Goal: Task Accomplishment & Management: Manage account settings

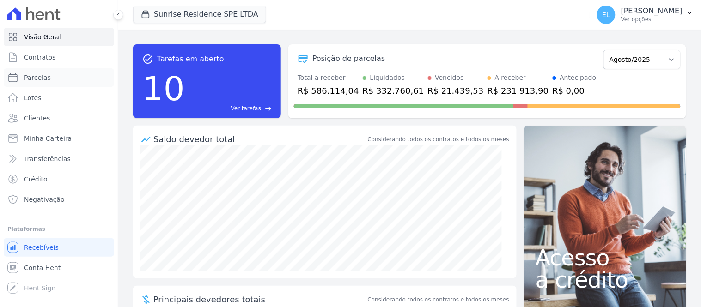
click at [24, 85] on link "Parcelas" at bounding box center [59, 77] width 110 height 18
select select
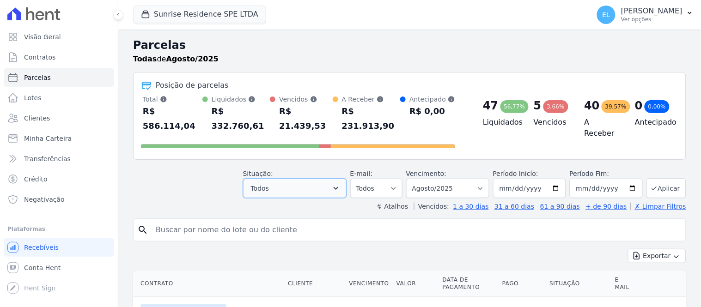
click at [296, 179] on button "Todos" at bounding box center [295, 188] width 104 height 19
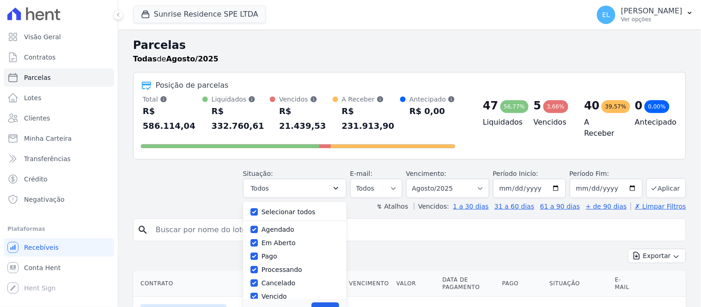
click at [295, 208] on label "Selecionar todos" at bounding box center [289, 211] width 54 height 7
click at [258, 208] on input "Selecionar todos" at bounding box center [253, 211] width 7 height 7
checkbox input "false"
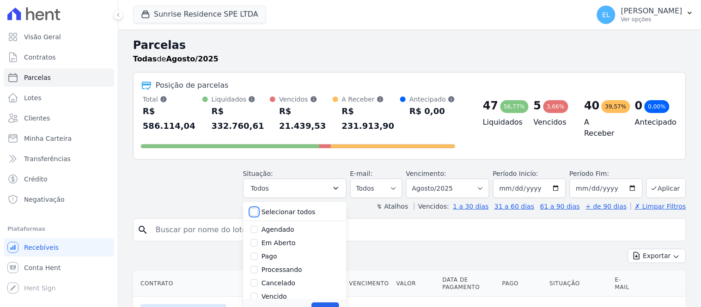
checkbox input "false"
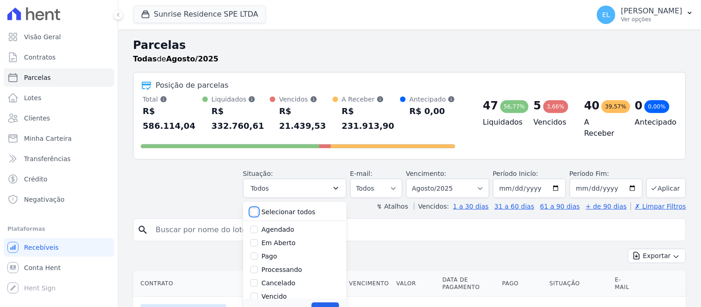
checkbox input "false"
click at [274, 250] on div "Pago" at bounding box center [294, 256] width 89 height 13
click at [275, 253] on label "Pago" at bounding box center [270, 256] width 16 height 7
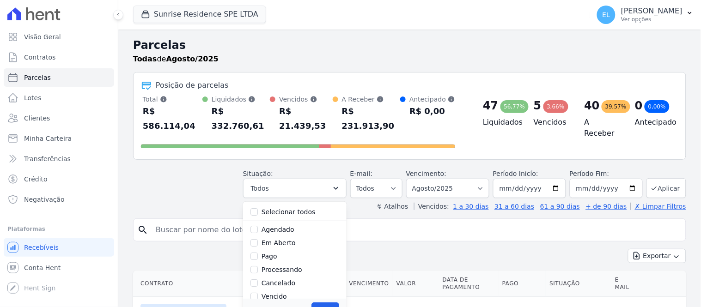
click at [258, 253] on input "Pago" at bounding box center [253, 256] width 7 height 7
checkbox input "true"
click at [288, 255] on label "Transferindo" at bounding box center [282, 258] width 40 height 7
click at [258, 255] on input "Transferindo" at bounding box center [253, 258] width 7 height 7
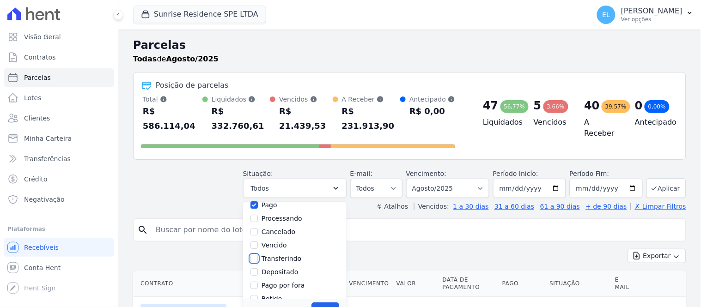
checkbox input "true"
click at [332, 303] on button "Aplicar" at bounding box center [324, 310] width 27 height 14
select select "paid"
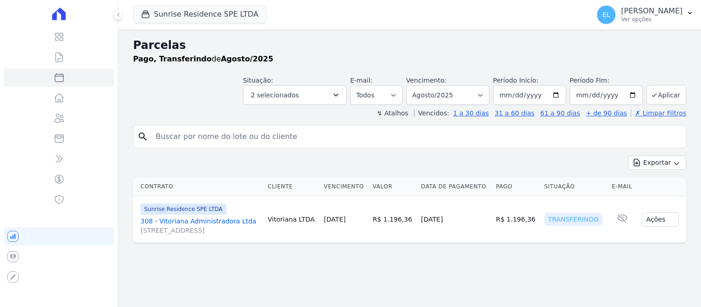
select select
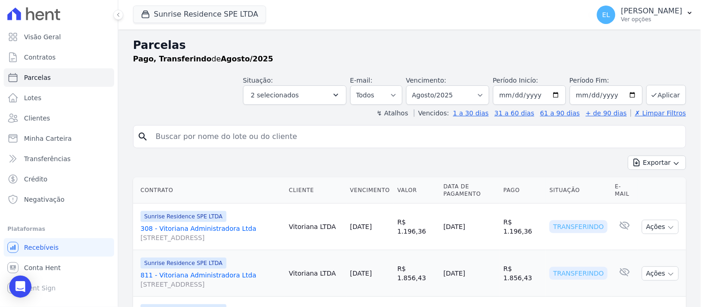
scroll to position [256, 0]
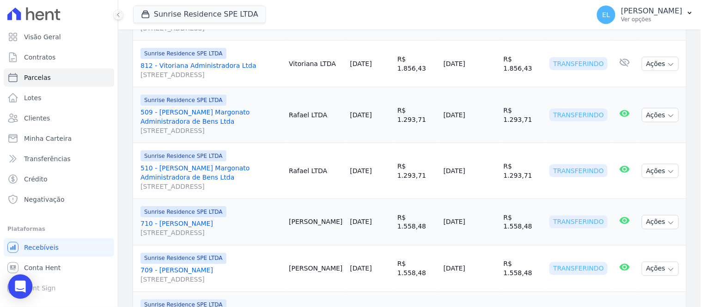
click at [28, 282] on div "Open Intercom Messenger" at bounding box center [20, 287] width 24 height 24
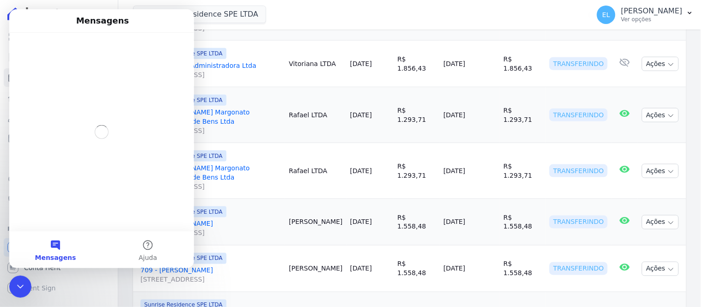
scroll to position [0, 0]
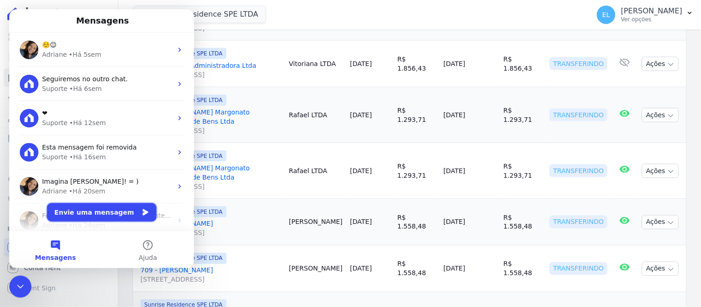
click at [111, 203] on button "Envie uma mensagem" at bounding box center [102, 212] width 110 height 18
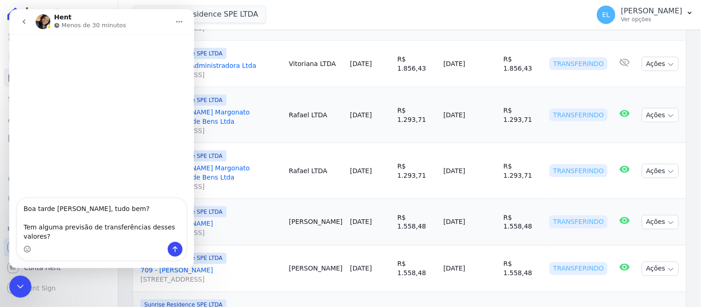
click at [93, 238] on textarea "Boa tarde Adriane, tudo bem? Tem alguma previsão de transferências desses valor…" at bounding box center [101, 219] width 169 height 43
drag, startPoint x: 157, startPoint y: 224, endPoint x: 117, endPoint y: 230, distance: 40.2
click at [117, 230] on textarea "Boa tarde Adriane, tudo bem? Tem alguma previsão de horario transferências dess…" at bounding box center [101, 219] width 169 height 43
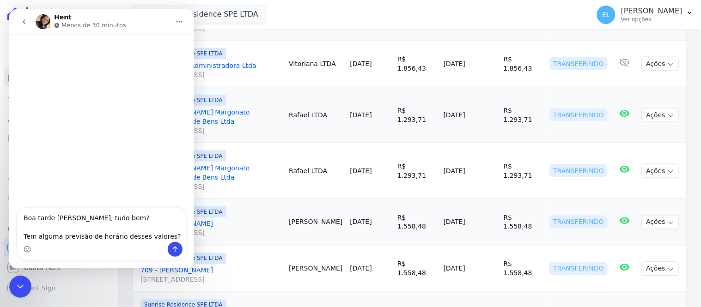
click at [158, 238] on textarea "Boa tarde Adriane, tudo bem? Tem alguma previsão de horário desses valores?" at bounding box center [101, 224] width 169 height 34
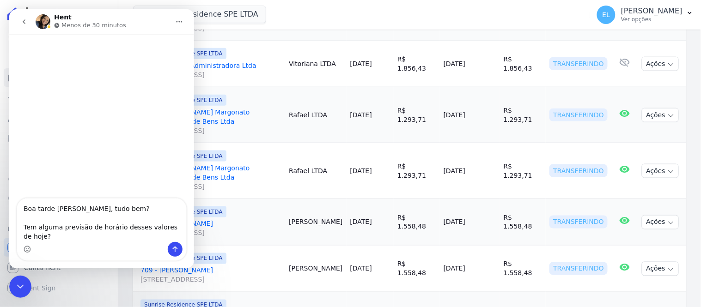
type textarea "Boa tarde Adriane, tudo bem? Tem alguma previsão de horário desses valores de h…"
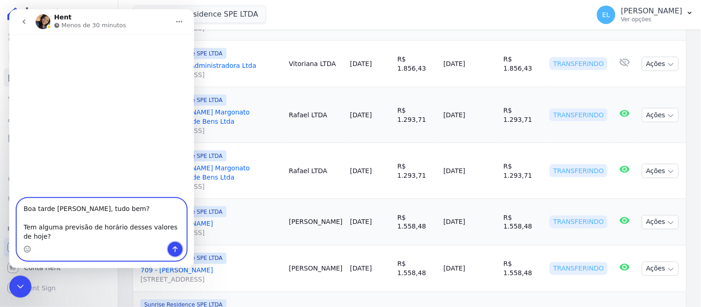
click at [176, 251] on icon "Enviar uma mensagem" at bounding box center [174, 248] width 7 height 7
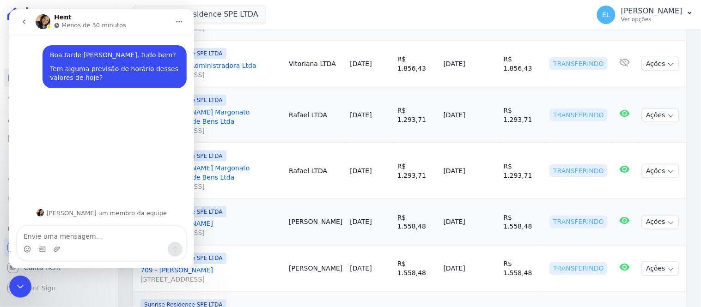
drag, startPoint x: 24, startPoint y: 281, endPoint x: 132, endPoint y: 336, distance: 121.5
click at [24, 281] on icon "Encerramento do Messenger da Intercom" at bounding box center [19, 286] width 11 height 11
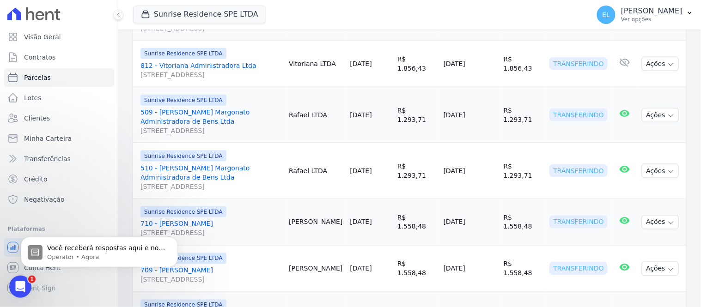
click at [14, 286] on icon "Abertura do Messenger da Intercom" at bounding box center [19, 286] width 15 height 15
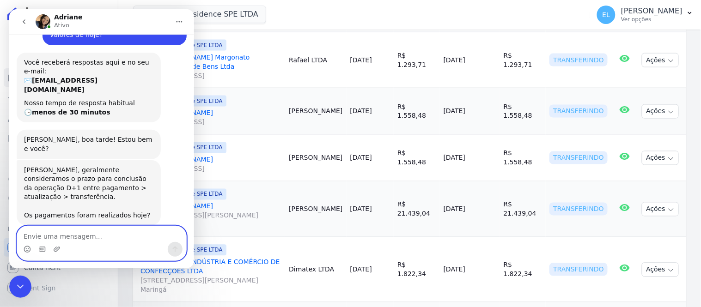
scroll to position [316, 0]
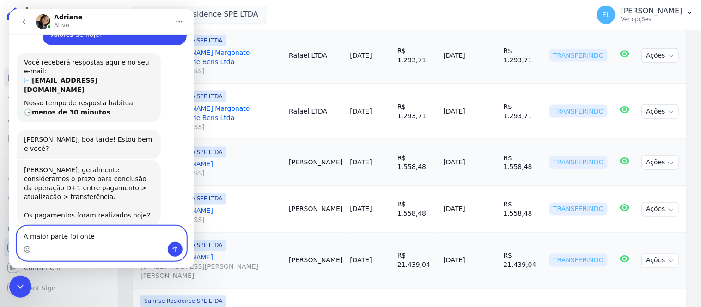
type textarea "A maior parte foi ontem"
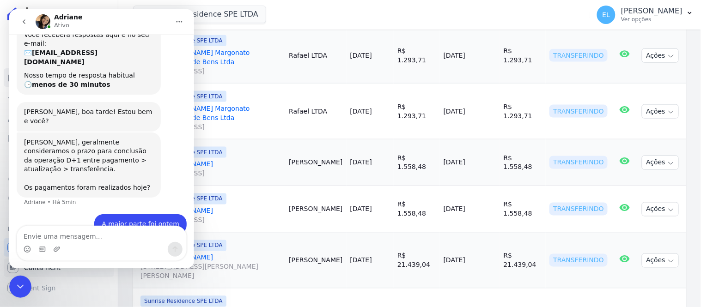
click at [26, 275] on link "Conta Hent" at bounding box center [59, 268] width 110 height 18
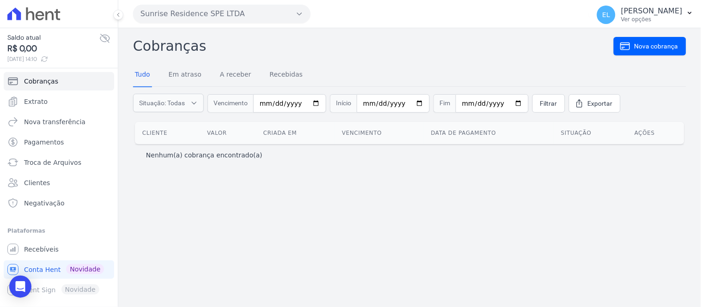
select select
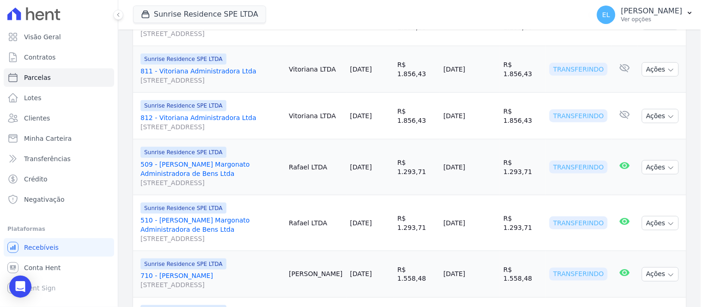
scroll to position [205, 0]
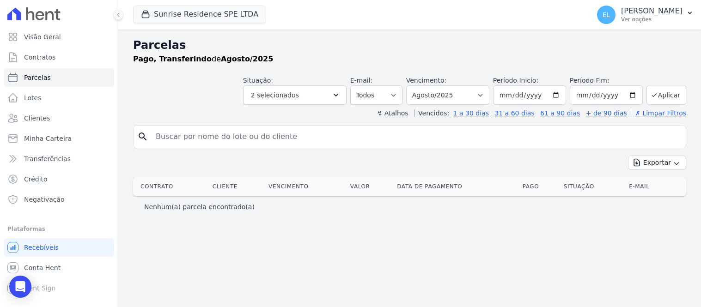
select select
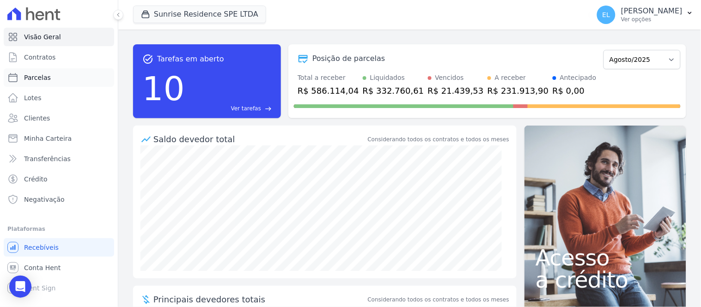
click at [75, 80] on link "Parcelas" at bounding box center [59, 77] width 110 height 18
select select
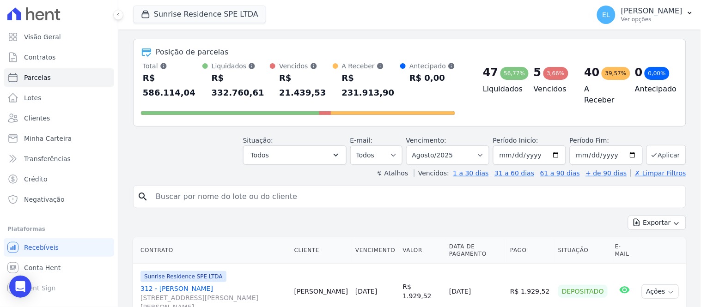
scroll to position [51, 0]
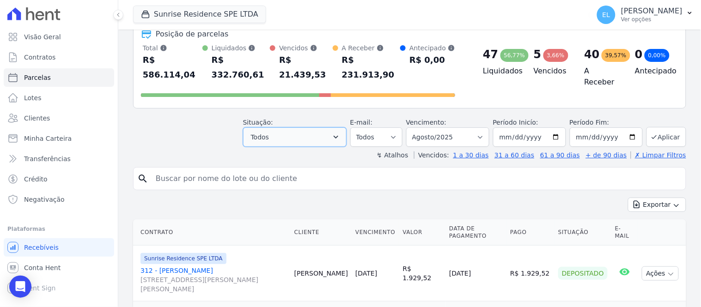
click at [278, 128] on button "Todos" at bounding box center [295, 137] width 104 height 19
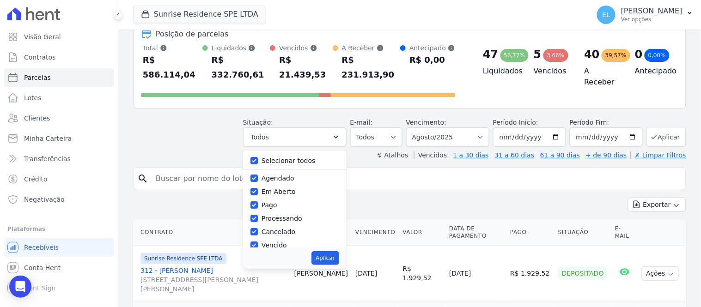
click at [291, 157] on label "Selecionar todos" at bounding box center [289, 160] width 54 height 7
click at [258, 157] on input "Selecionar todos" at bounding box center [253, 160] width 7 height 7
checkbox input "false"
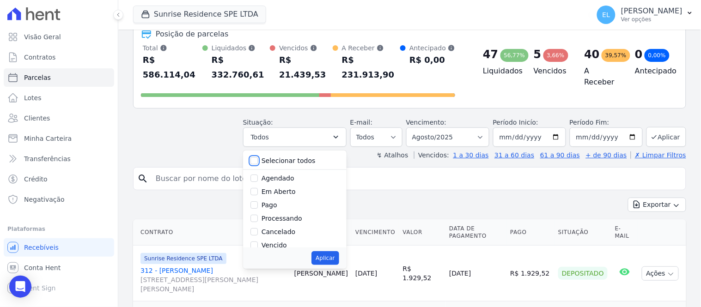
checkbox input "false"
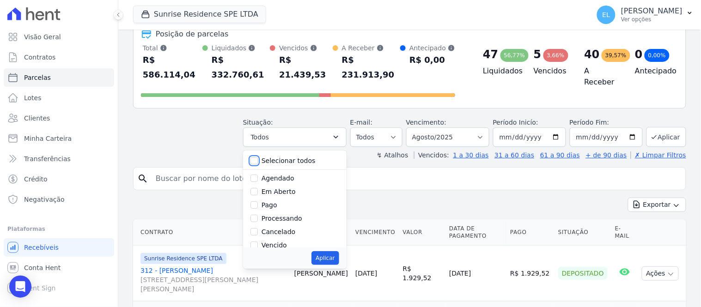
checkbox input "false"
click at [277, 201] on label "Pago" at bounding box center [270, 204] width 16 height 7
click at [258, 201] on input "Pago" at bounding box center [253, 204] width 7 height 7
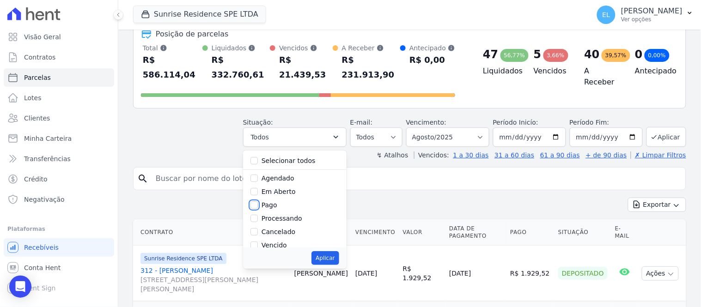
checkbox input "true"
click at [288, 204] on label "Transferindo" at bounding box center [282, 207] width 40 height 7
click at [258, 204] on input "Transferindo" at bounding box center [253, 207] width 7 height 7
checkbox input "true"
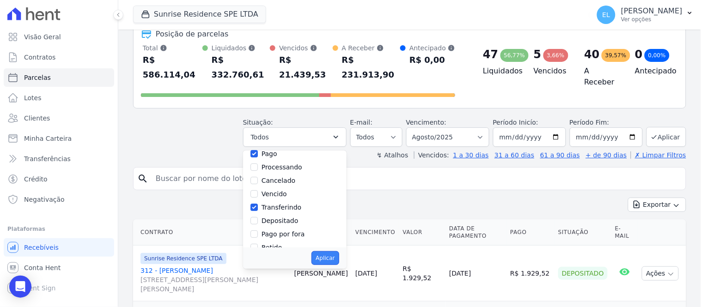
click at [333, 251] on button "Aplicar" at bounding box center [324, 258] width 27 height 14
select select "paid"
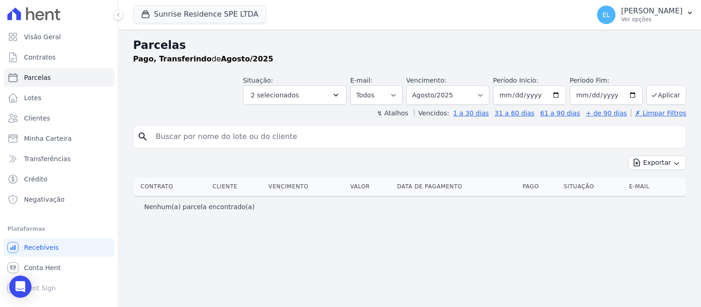
select select
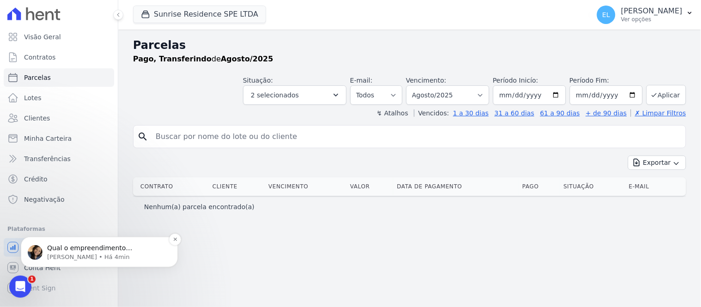
click at [63, 248] on p "Qual o empreendimento [PERSON_NAME]?" at bounding box center [106, 248] width 119 height 9
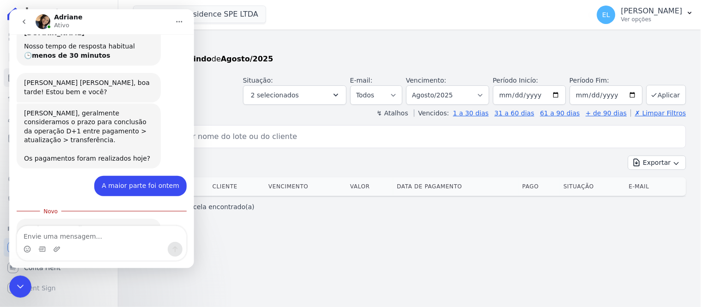
scroll to position [114, 0]
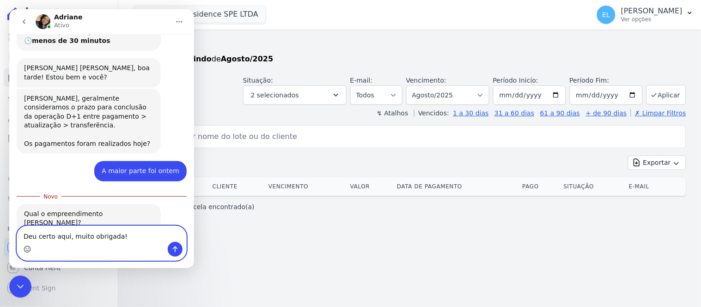
click at [25, 250] on icon "Selecionador de Emoji" at bounding box center [26, 248] width 7 height 7
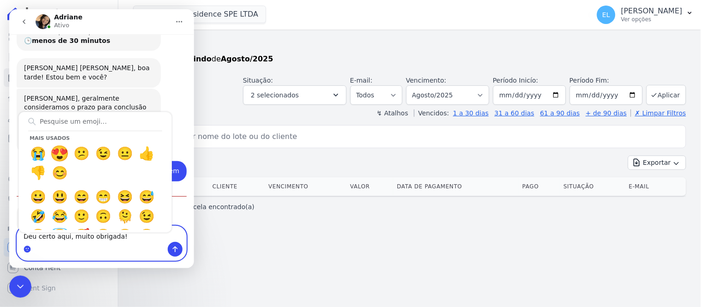
drag, startPoint x: 65, startPoint y: 157, endPoint x: 95, endPoint y: 203, distance: 55.1
type textarea "Deu certo aqui, muito obrigada! 😍"
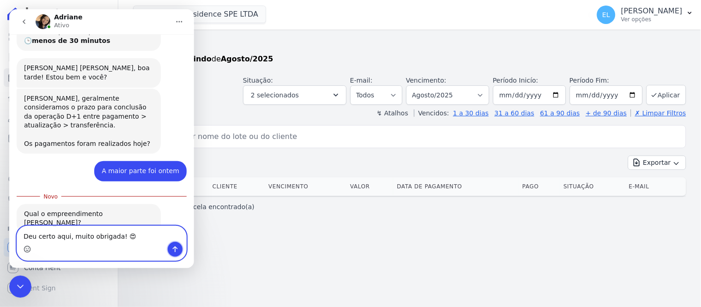
drag, startPoint x: 175, startPoint y: 250, endPoint x: 153, endPoint y: 245, distance: 22.8
click at [174, 250] on icon "Enviar uma mensagem" at bounding box center [174, 248] width 7 height 7
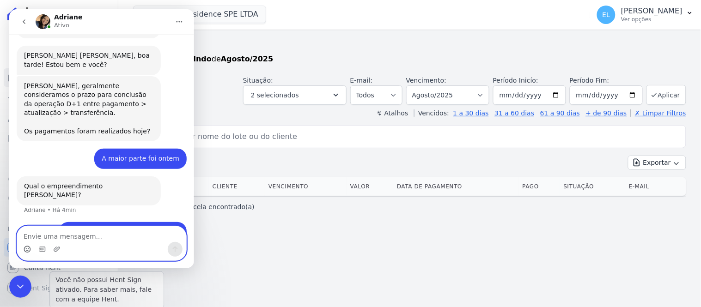
scroll to position [126, 0]
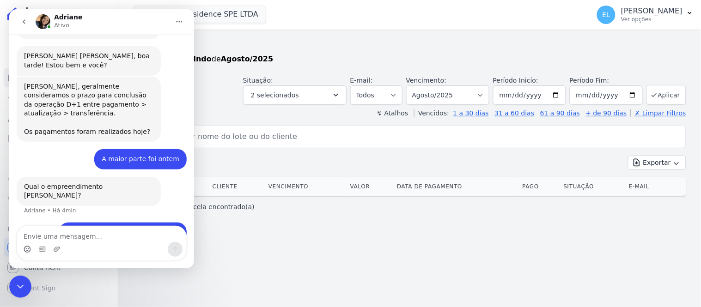
click at [23, 285] on icon "Encerramento do Messenger da Intercom" at bounding box center [19, 286] width 11 height 11
